Goal: Task Accomplishment & Management: Manage account settings

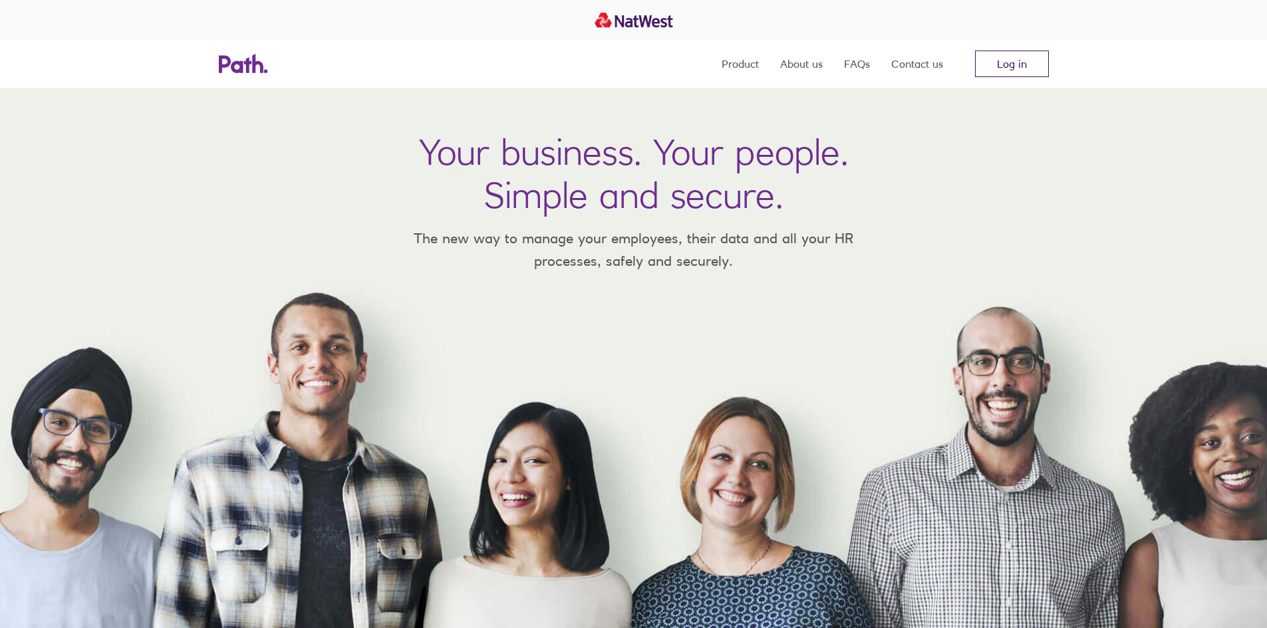
click at [998, 58] on link "Log in" at bounding box center [1012, 64] width 74 height 27
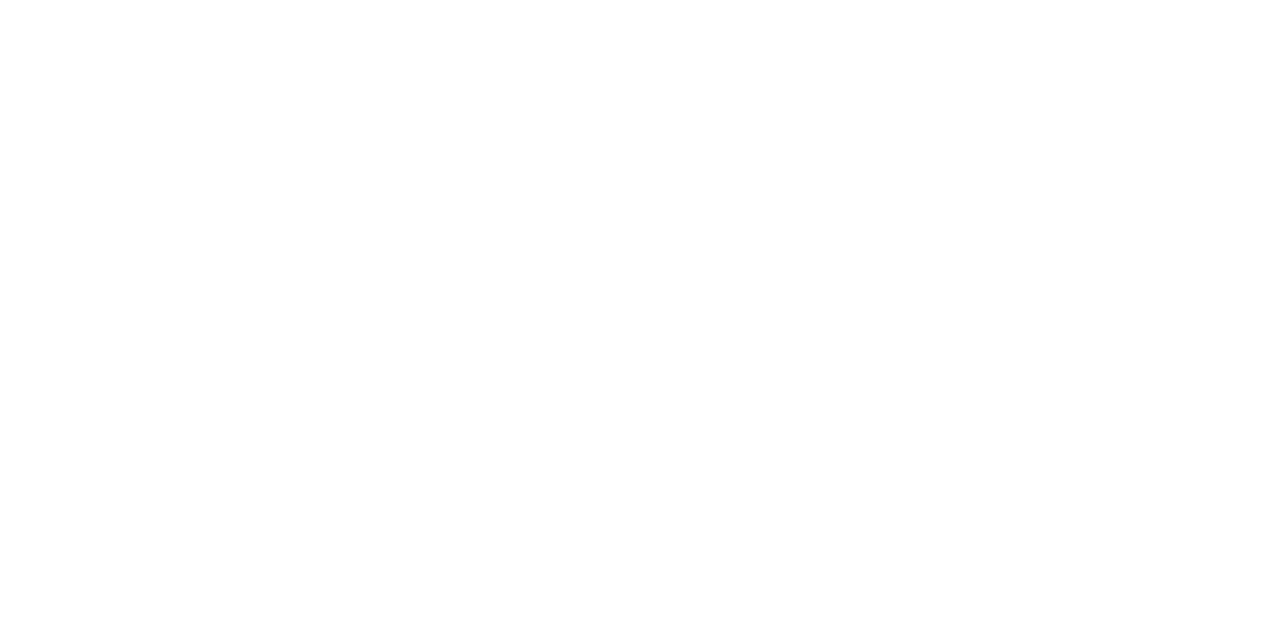
click at [269, 200] on div at bounding box center [638, 314] width 1277 height 628
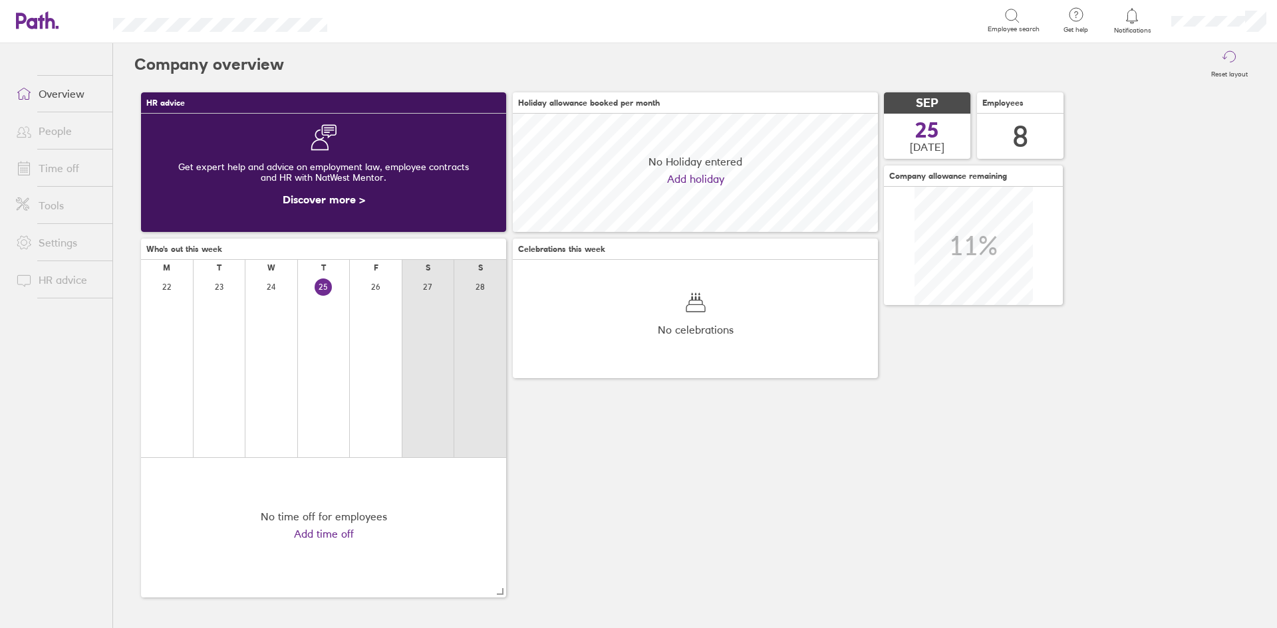
scroll to position [118, 365]
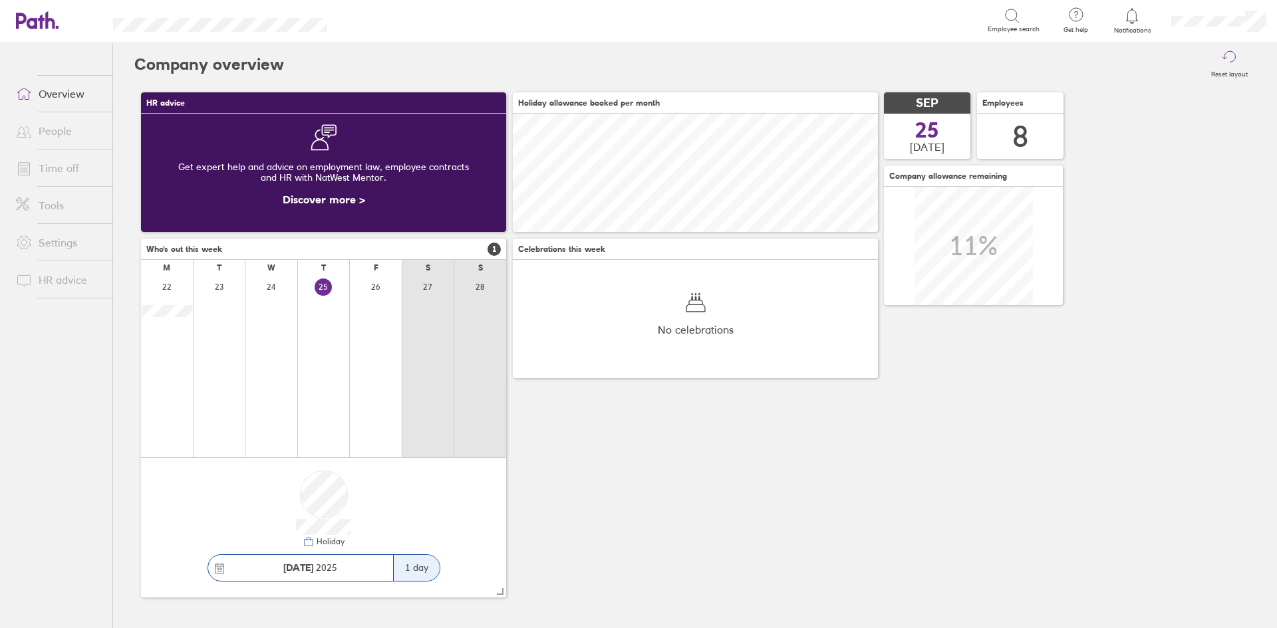
click at [55, 170] on link "Time off" at bounding box center [58, 168] width 107 height 27
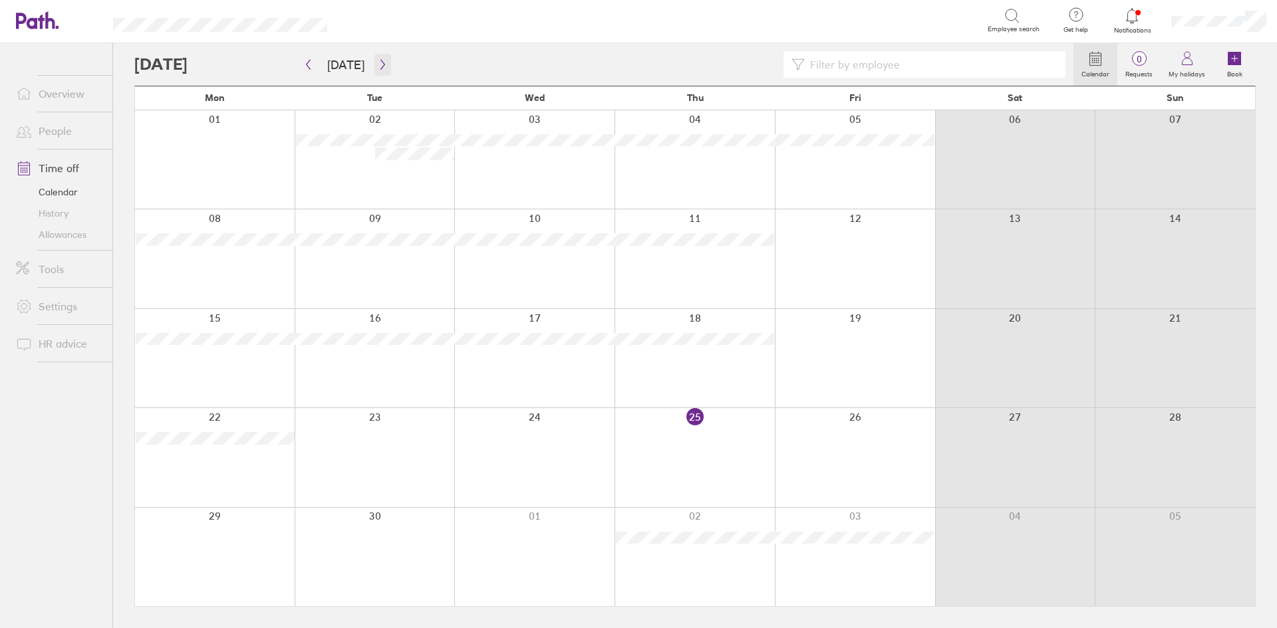
click at [378, 66] on icon "button" at bounding box center [383, 64] width 10 height 11
